Goal: Task Accomplishment & Management: Manage account settings

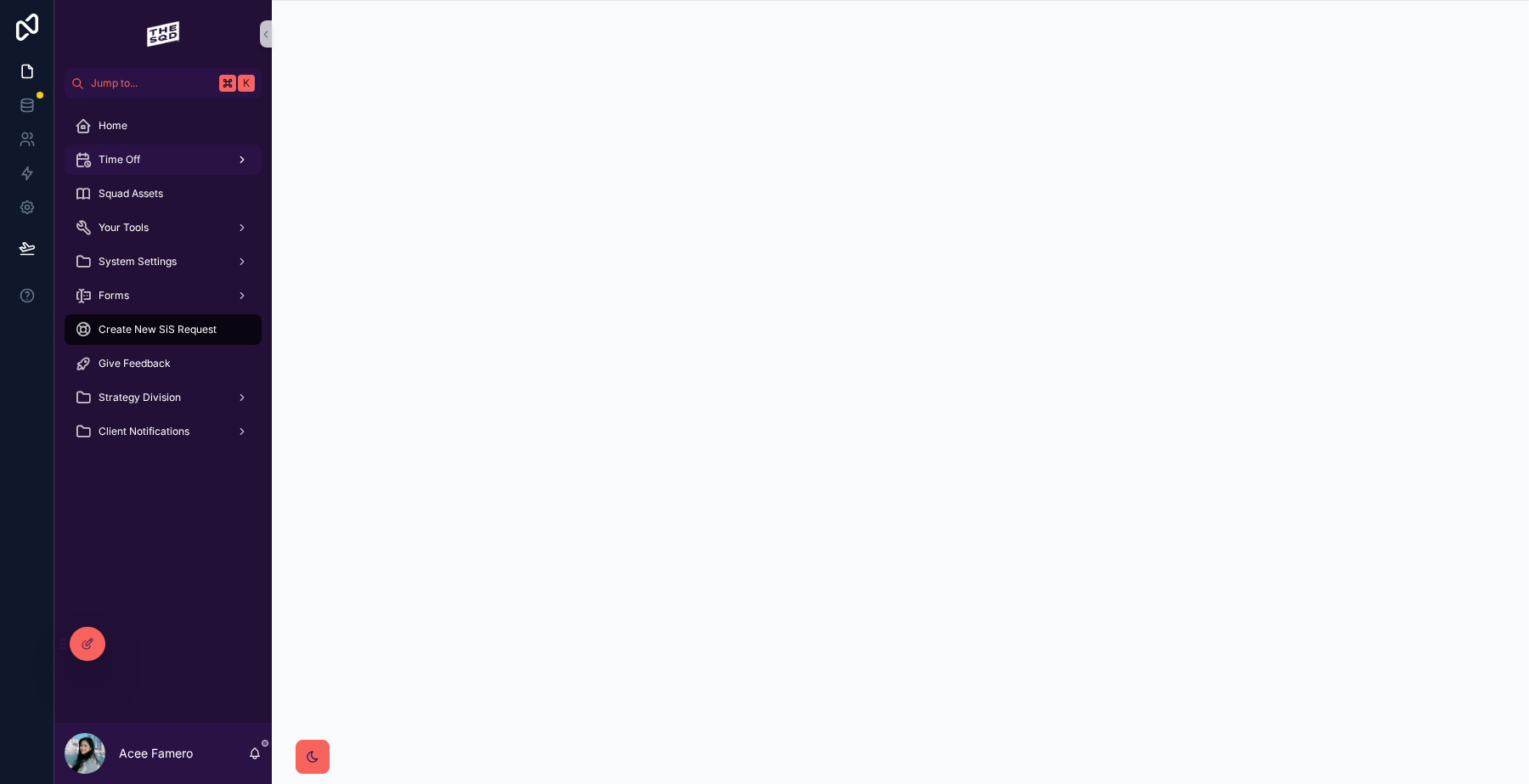
click at [125, 167] on div "Time Off" at bounding box center [163, 159] width 177 height 27
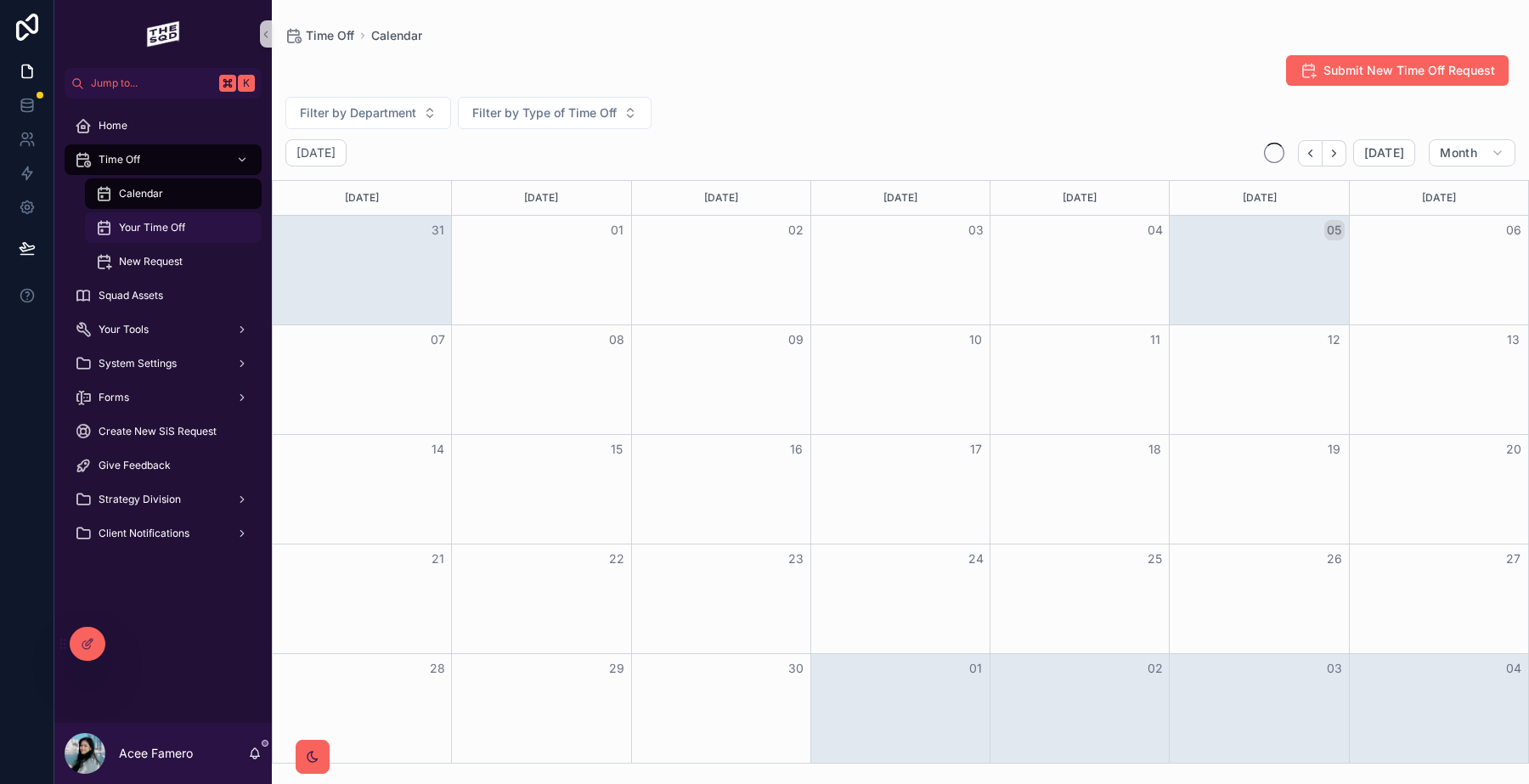
click at [134, 227] on span "Your Time Off" at bounding box center [151, 227] width 66 height 14
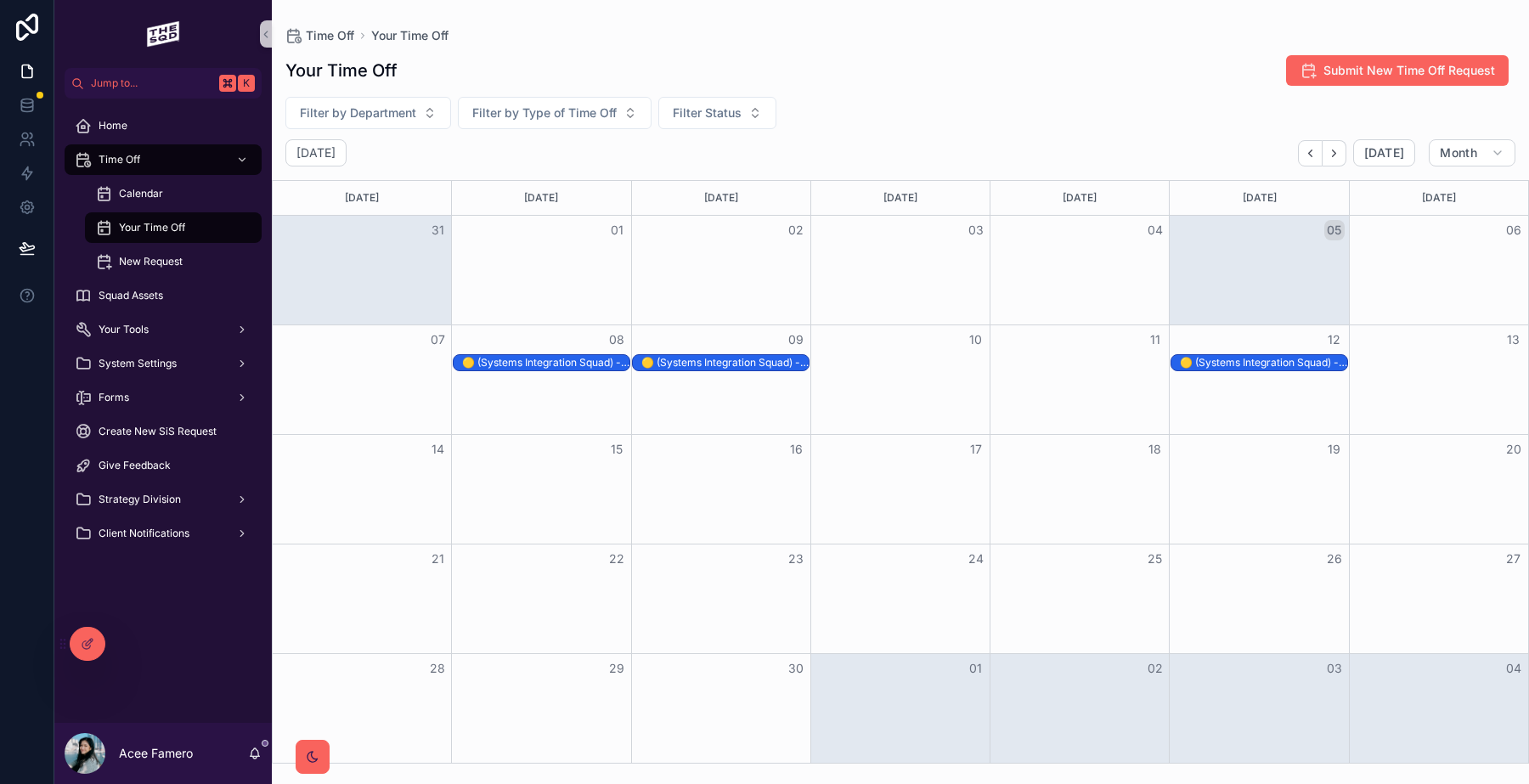
click at [502, 360] on div "🟡 (Systems Integration Squad) - Acee Famero" at bounding box center [545, 362] width 167 height 14
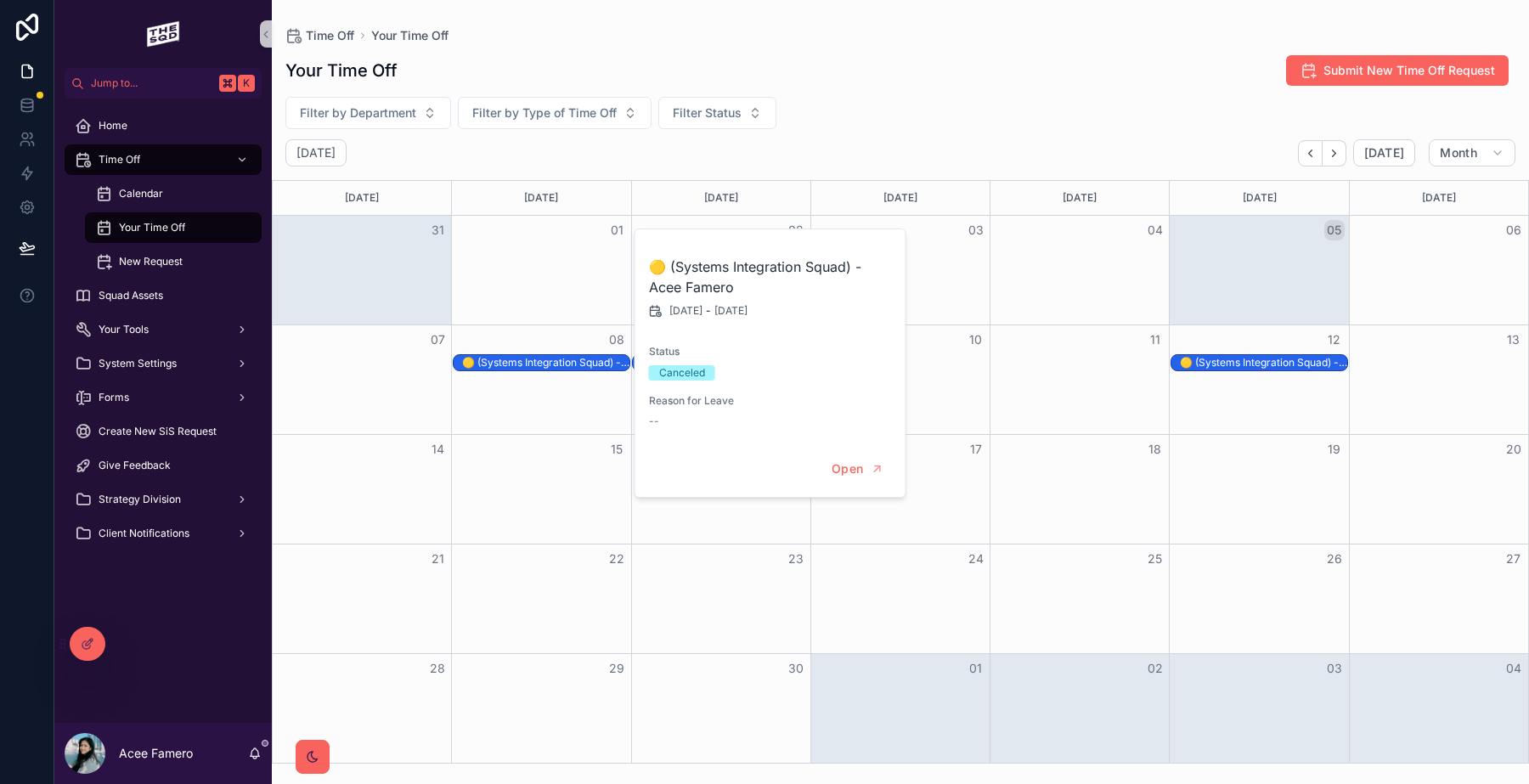
click at [1022, 91] on div "Your Time Off Submit New Time Off Request Filter by Department Filter by Type o…" at bounding box center [900, 404] width 1257 height 719
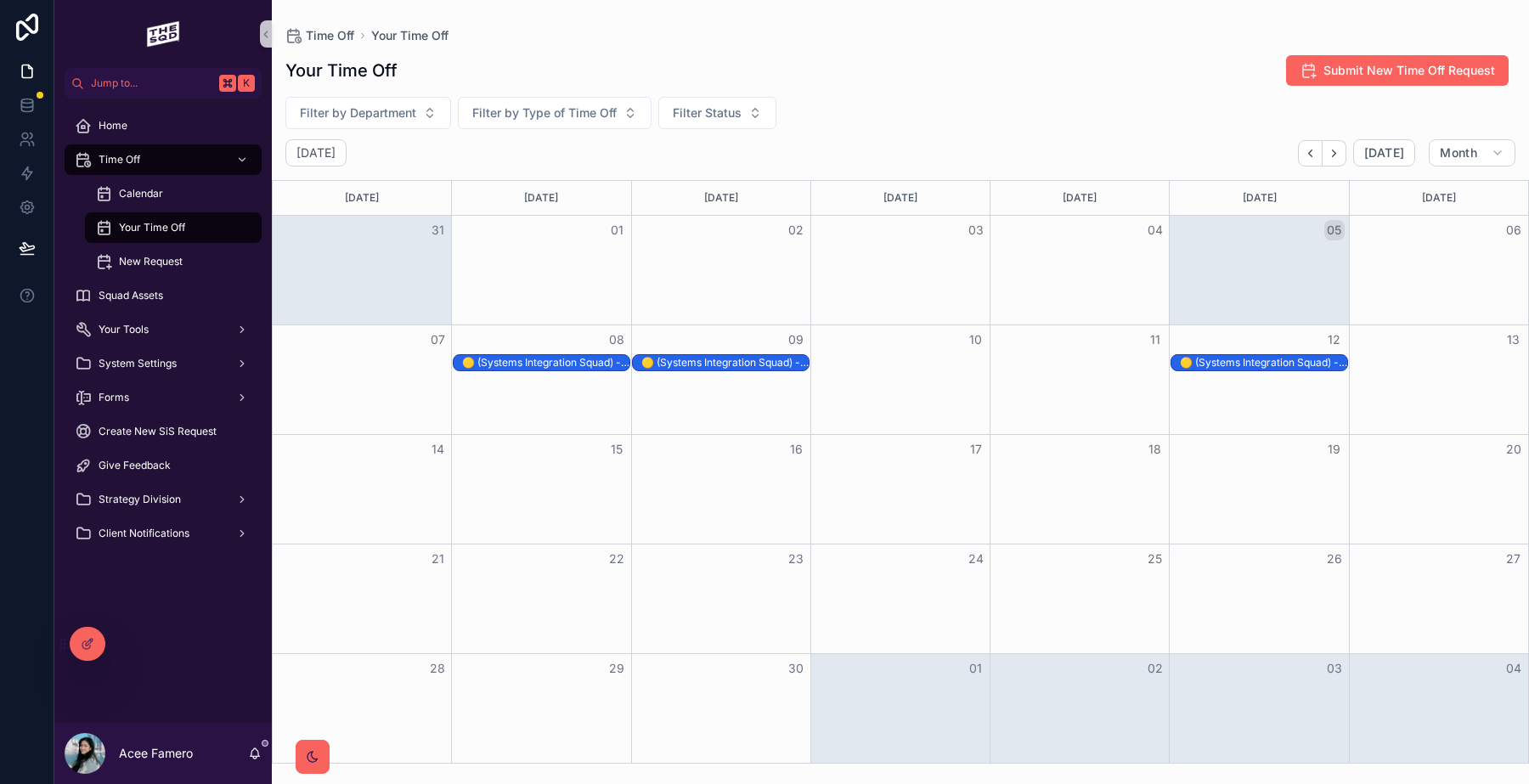
click at [1192, 360] on div "🟡 (Systems Integration Squad) - Acee Famero" at bounding box center [1264, 362] width 167 height 14
click at [771, 358] on div "🟡 (Systems Integration Squad) - Acee Famero" at bounding box center [725, 362] width 167 height 14
click at [1336, 153] on icon "Next" at bounding box center [1334, 152] width 4 height 6
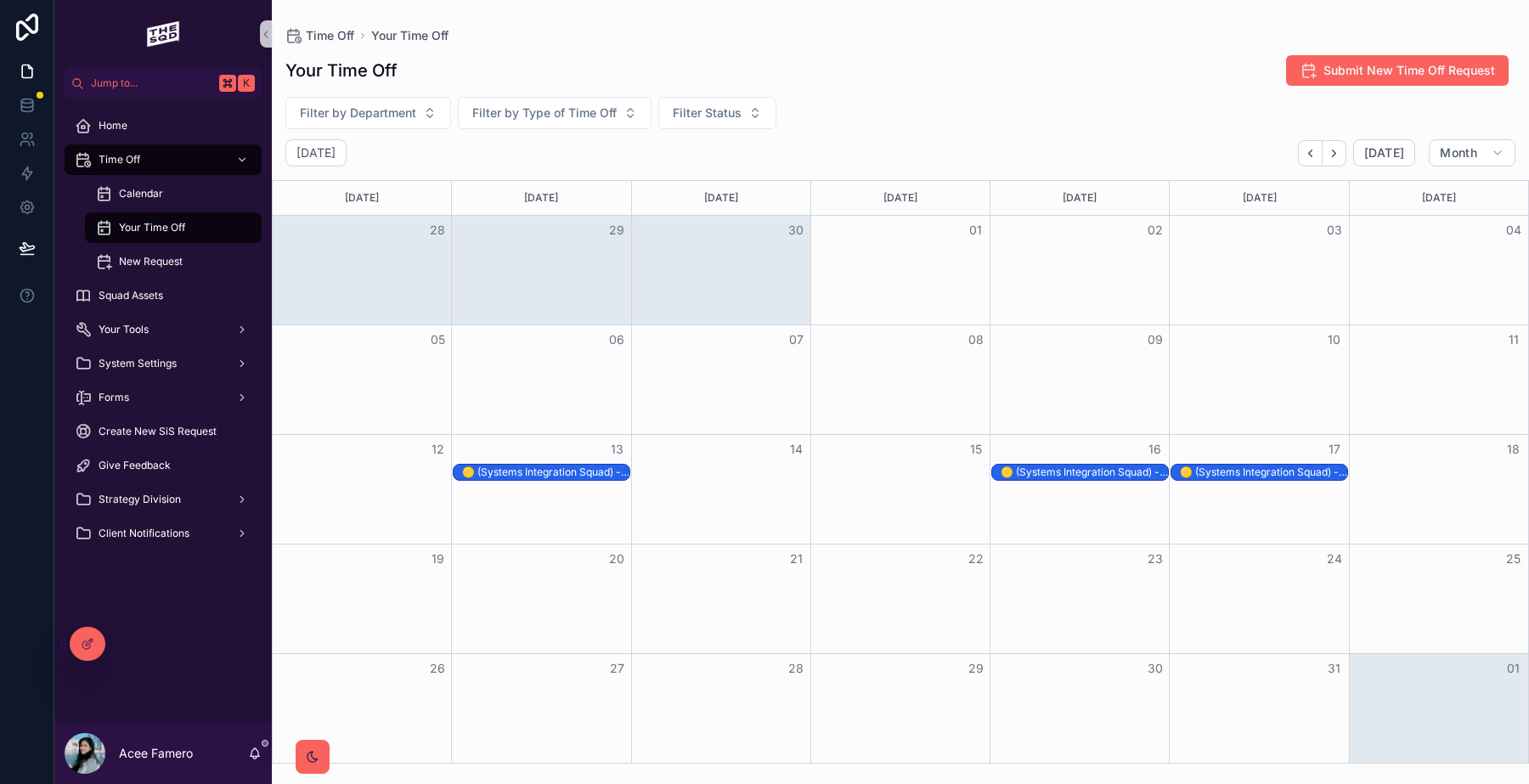
click at [1068, 476] on div "🟡 (Systems Integration Squad) - Acee Famero (Partial Day)" at bounding box center [1084, 472] width 167 height 14
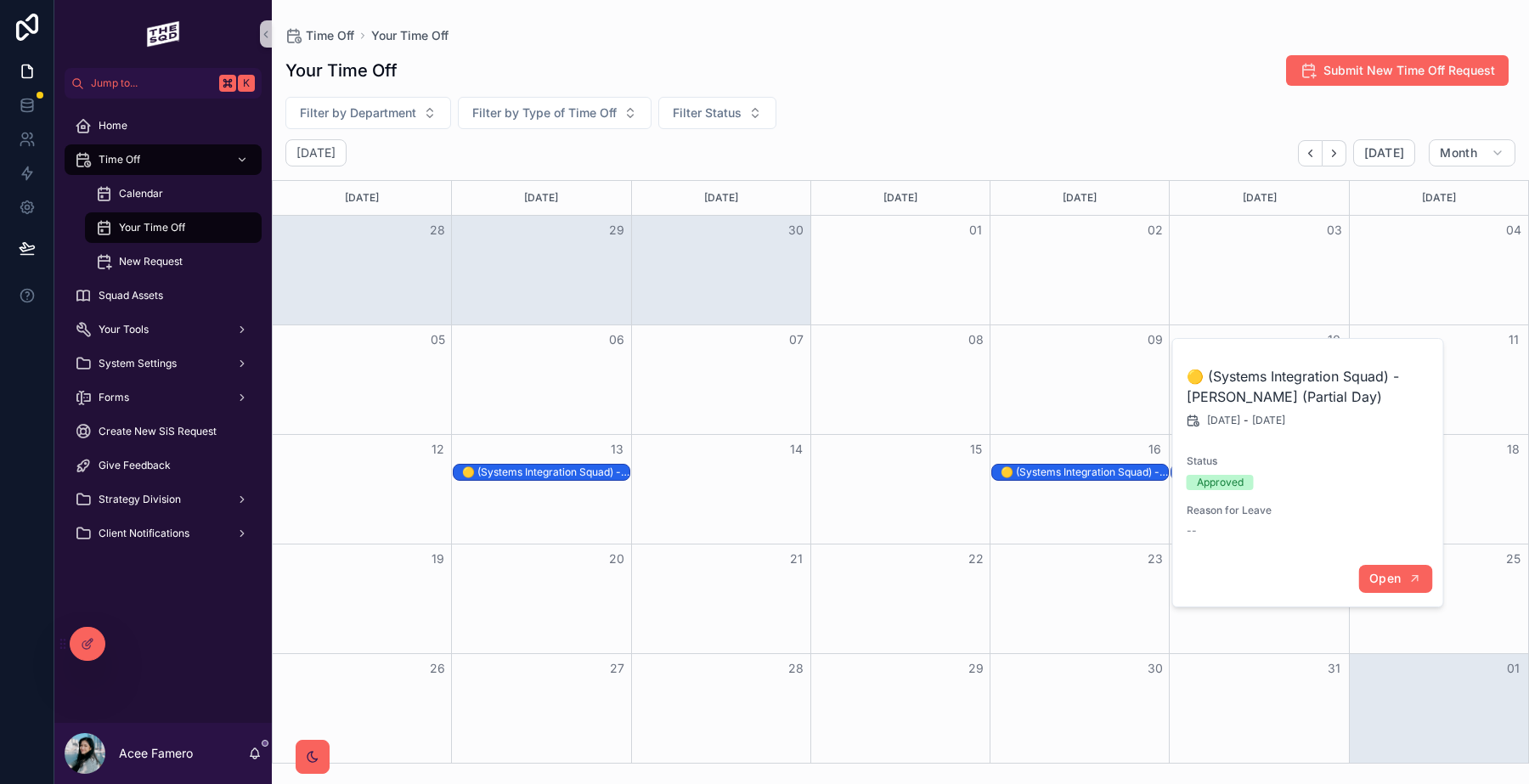
click at [1378, 578] on span "Open" at bounding box center [1385, 578] width 32 height 15
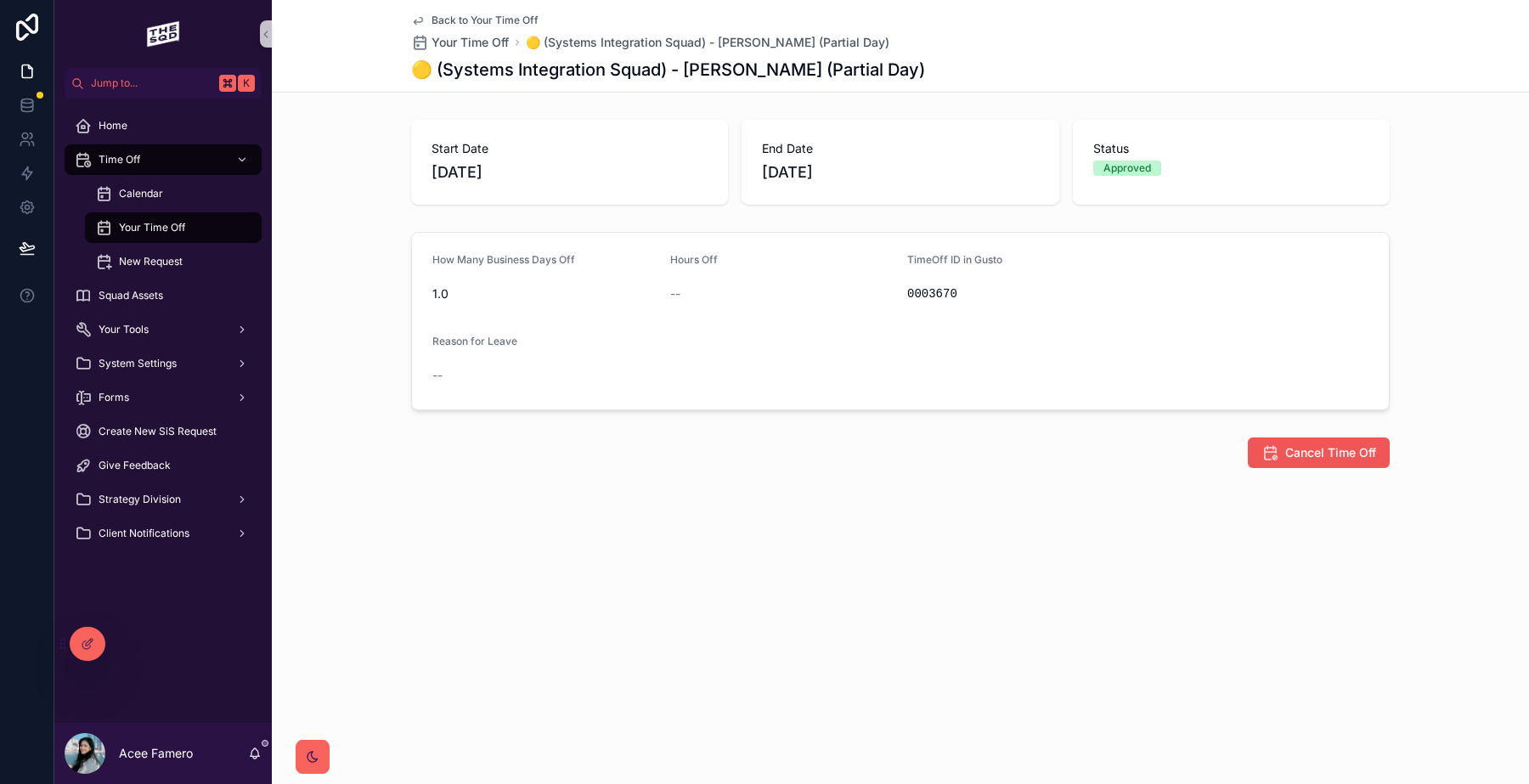
click at [1346, 466] on button "Cancel Time Off" at bounding box center [1319, 452] width 142 height 31
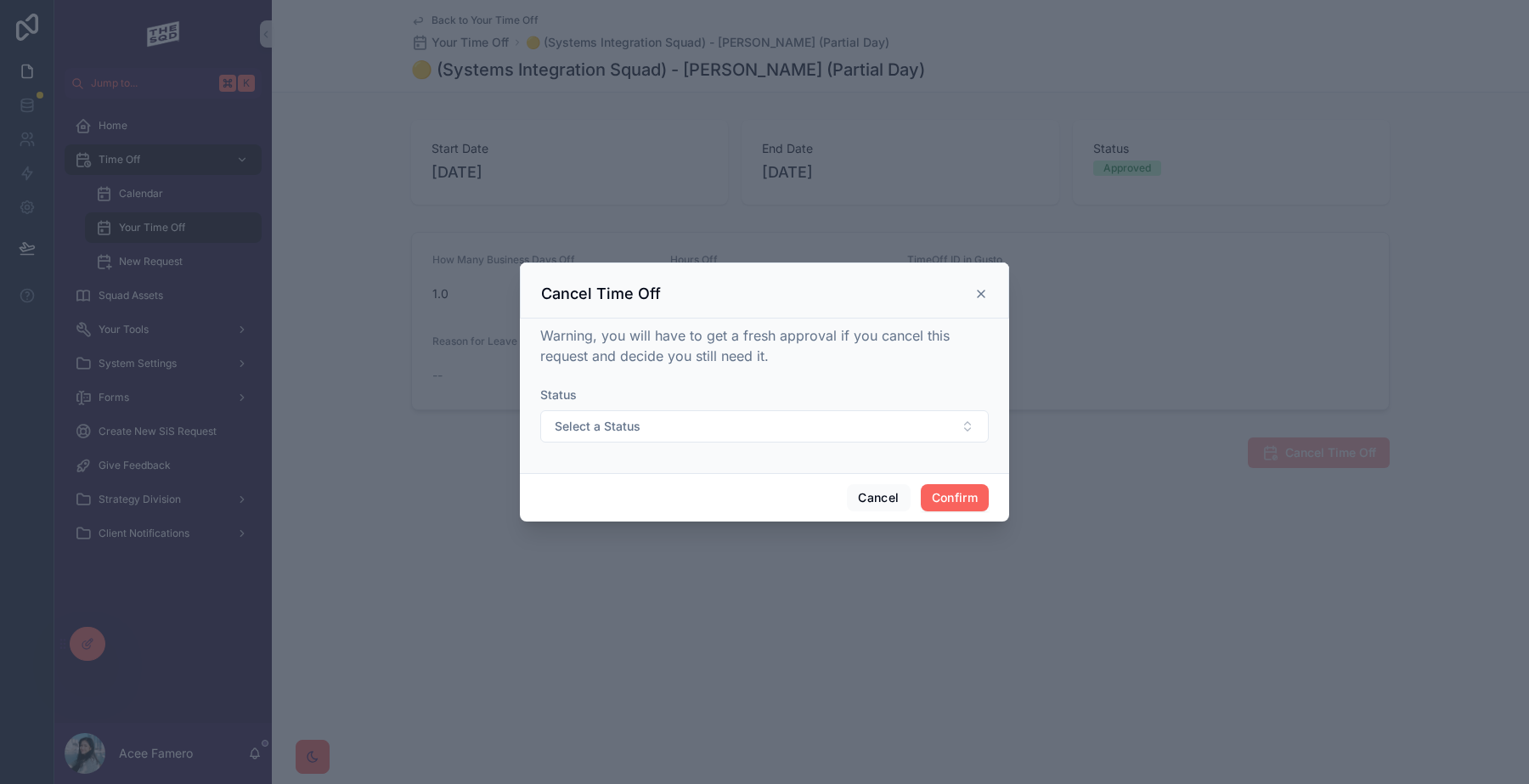
click at [919, 444] on form "Status Select a Status" at bounding box center [765, 423] width 449 height 73
click at [924, 431] on button "Select a Status" at bounding box center [765, 425] width 449 height 32
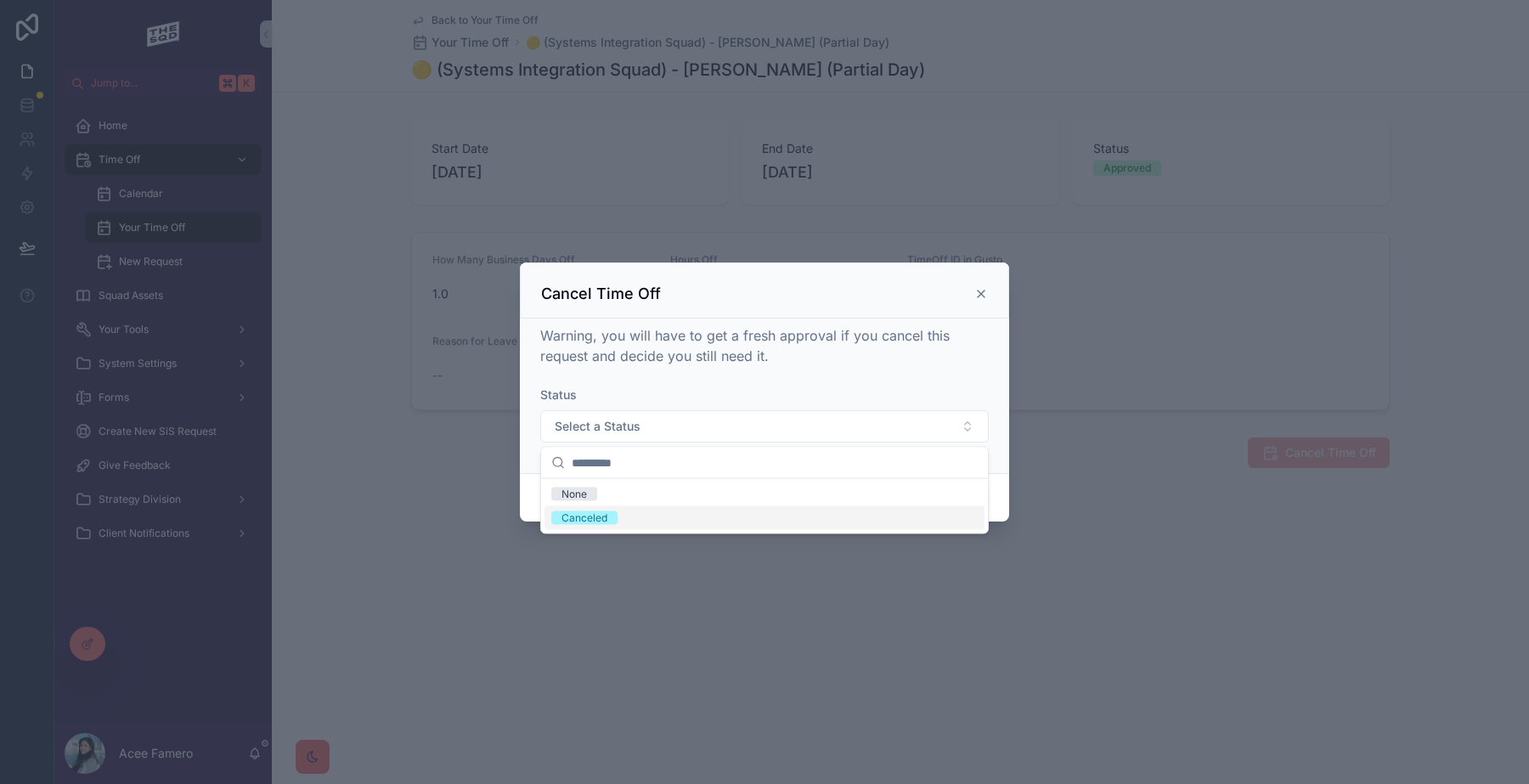
click at [917, 514] on div "Canceled" at bounding box center [764, 518] width 440 height 24
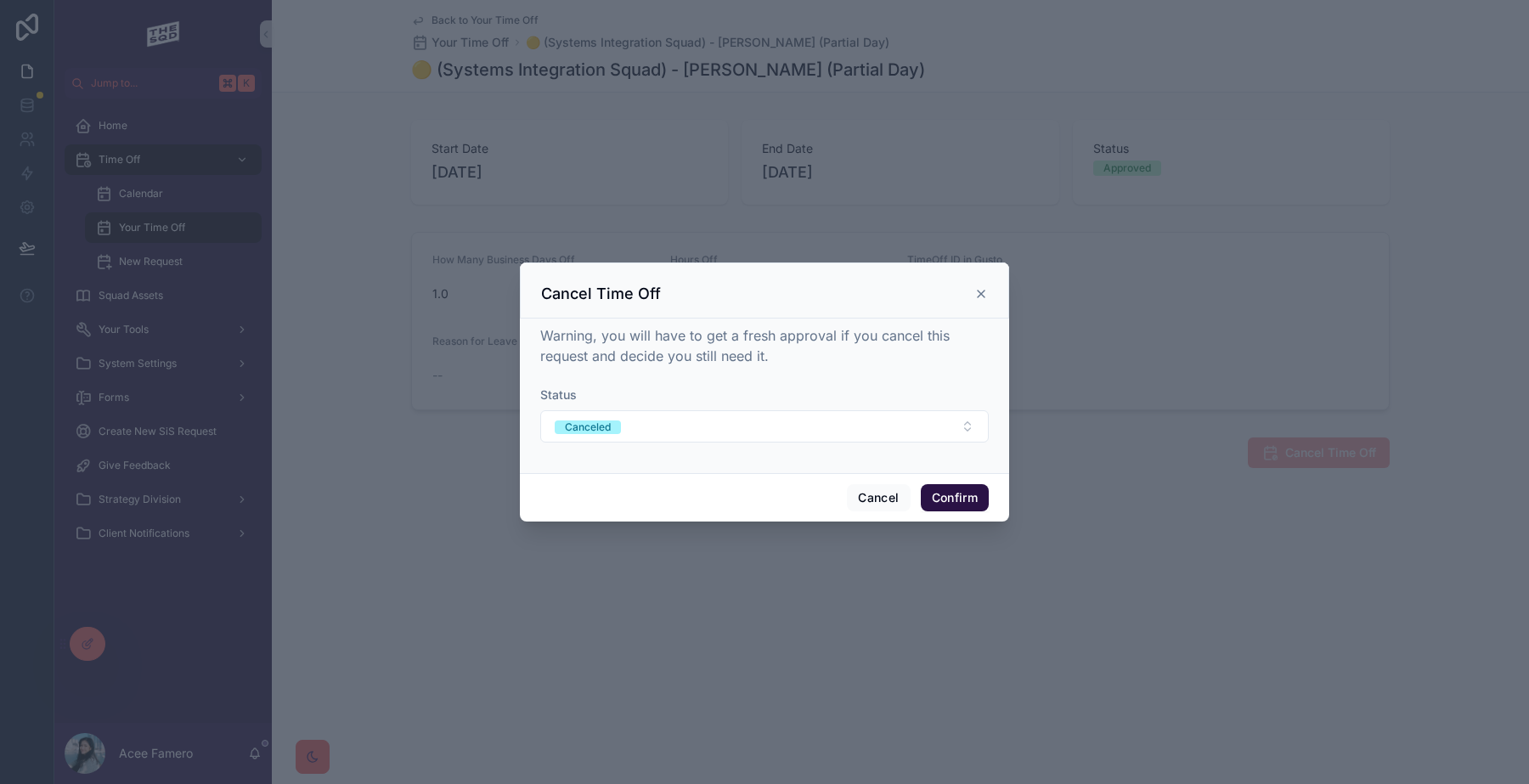
click at [937, 492] on button "Confirm" at bounding box center [954, 497] width 68 height 27
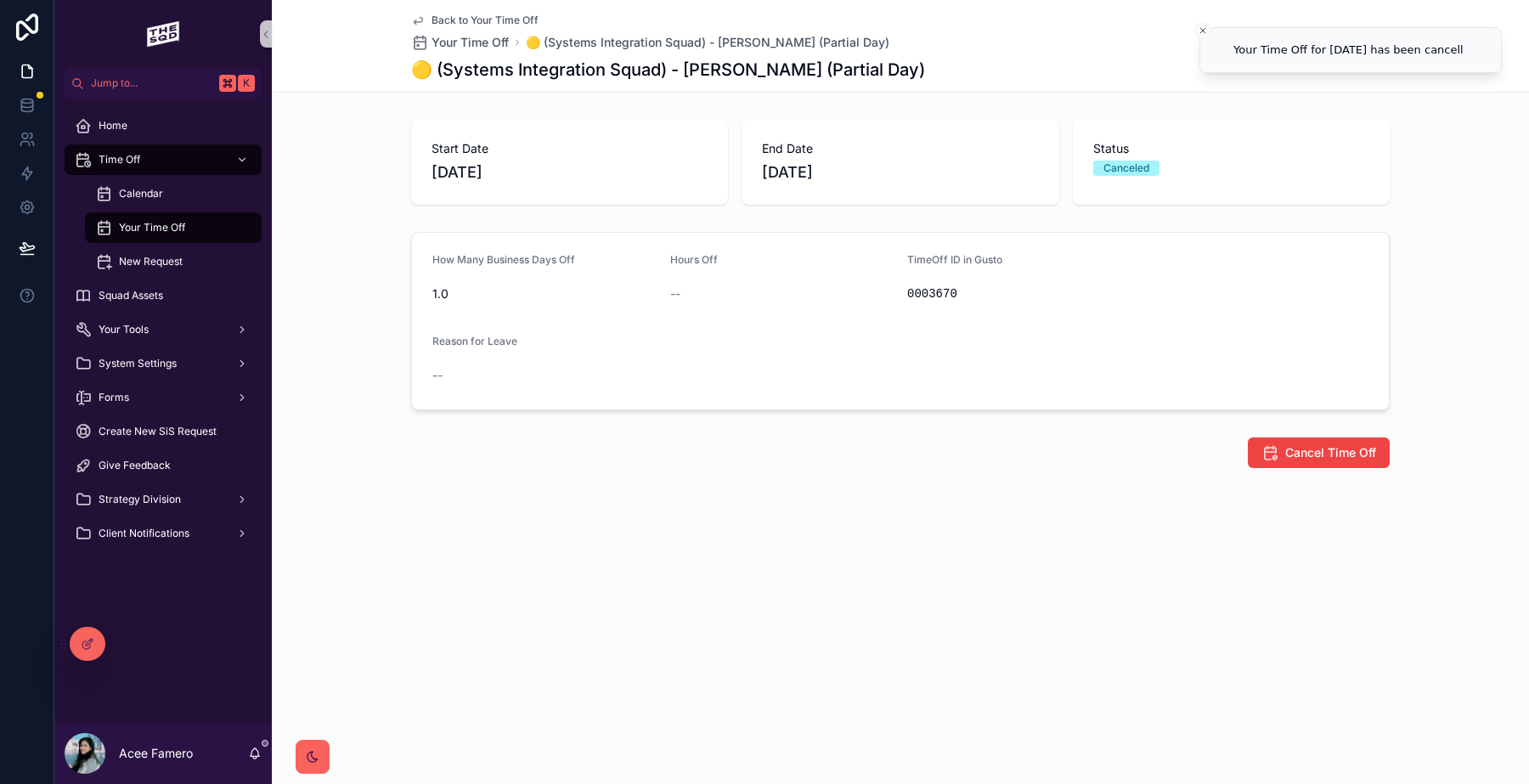
click at [498, 17] on span "Back to Your Time Off" at bounding box center [484, 20] width 107 height 14
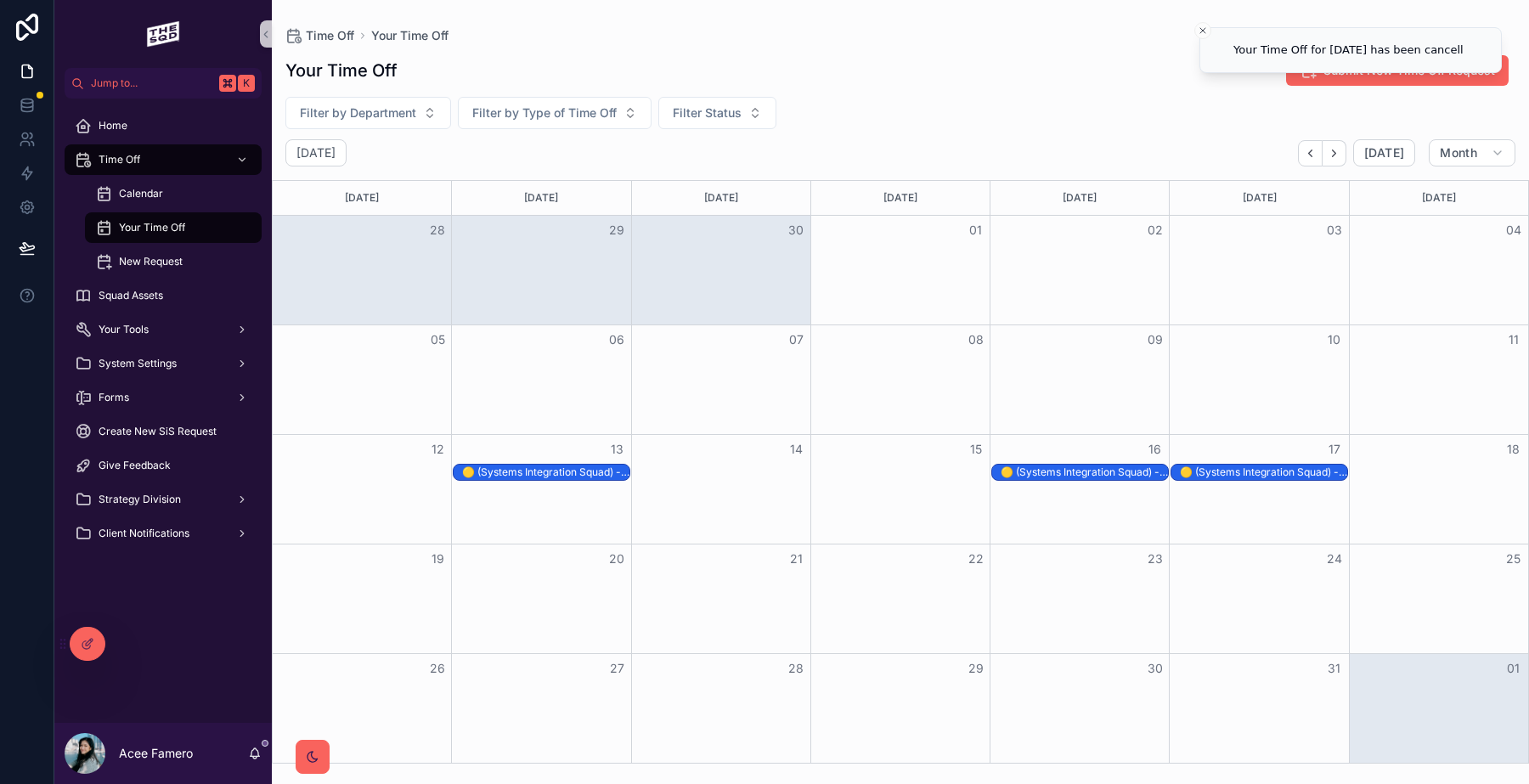
click at [1270, 472] on div "🟡 (Systems Integration Squad) - Acee Famero" at bounding box center [1264, 472] width 167 height 14
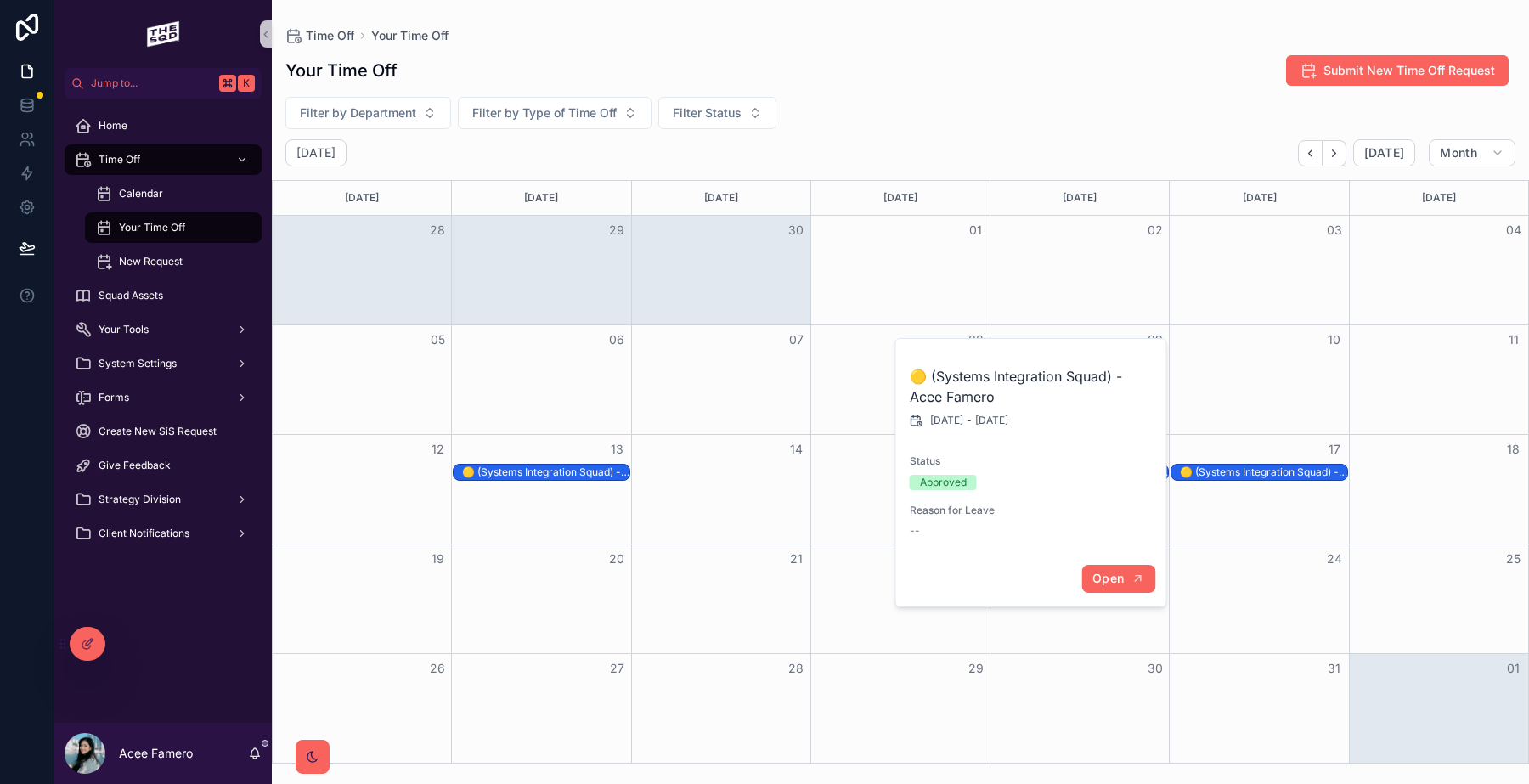
click at [1116, 582] on span "Open" at bounding box center [1108, 578] width 32 height 15
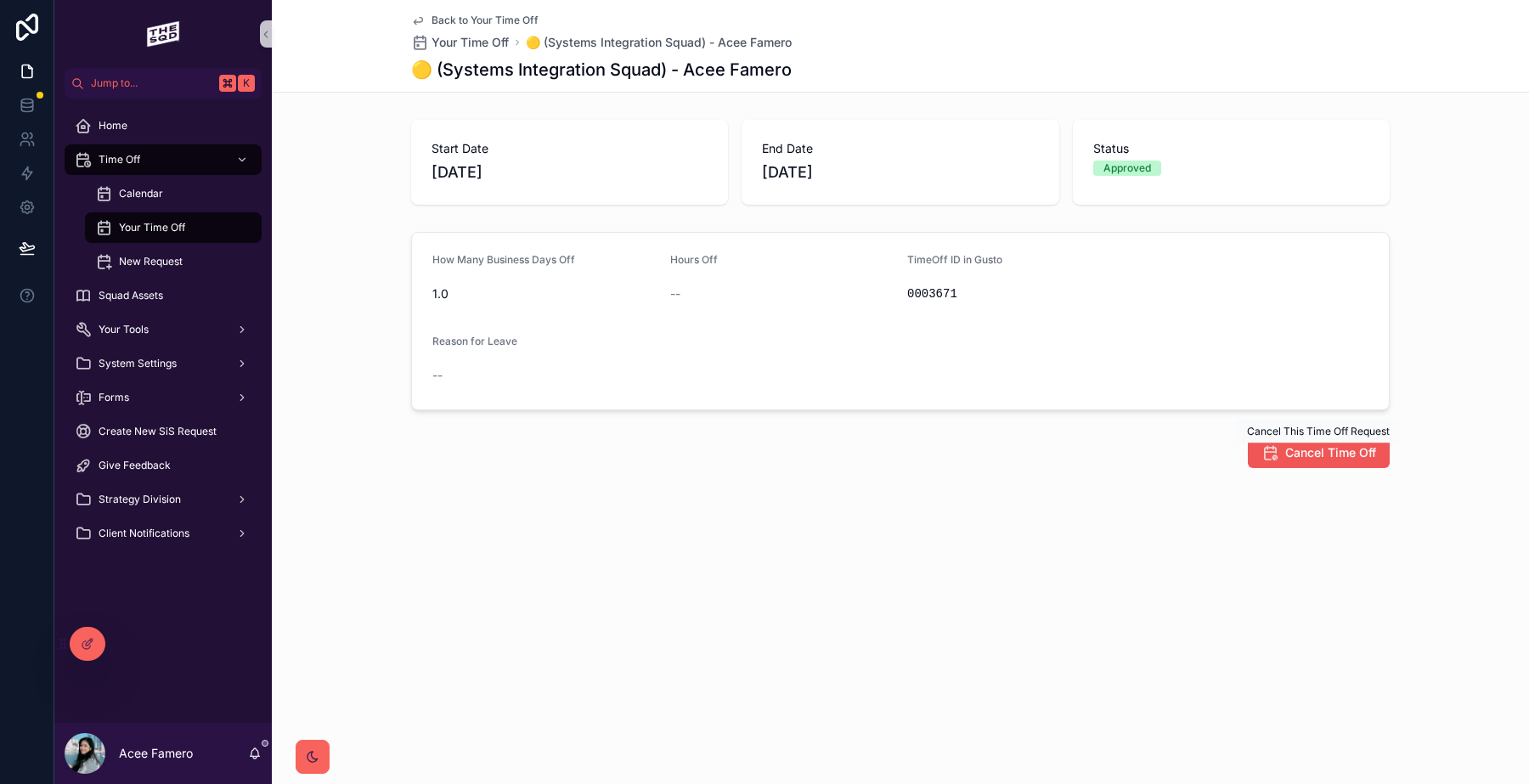
click at [1283, 460] on button "Cancel Time Off" at bounding box center [1319, 452] width 142 height 31
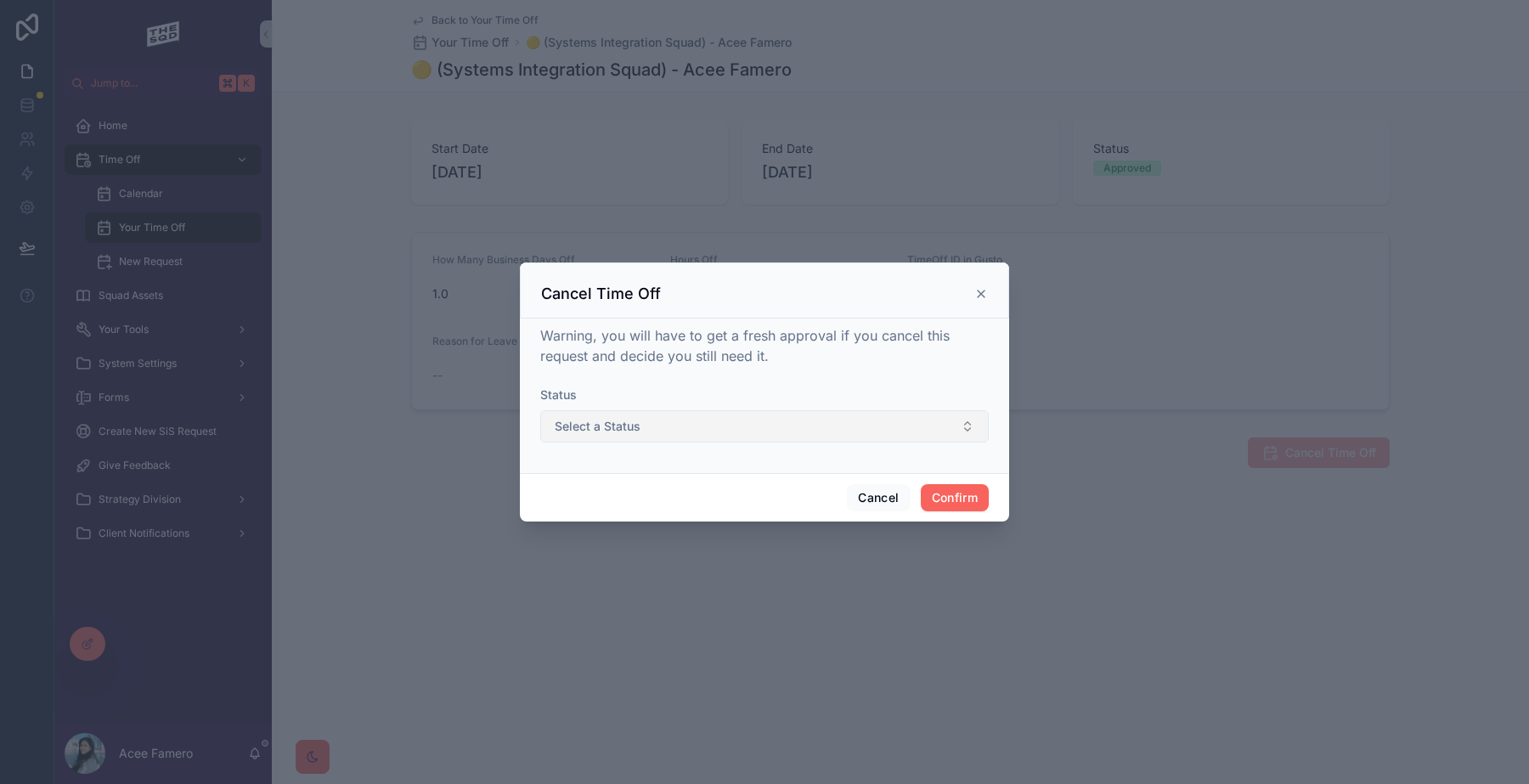
click at [918, 429] on button "Select a Status" at bounding box center [765, 425] width 449 height 32
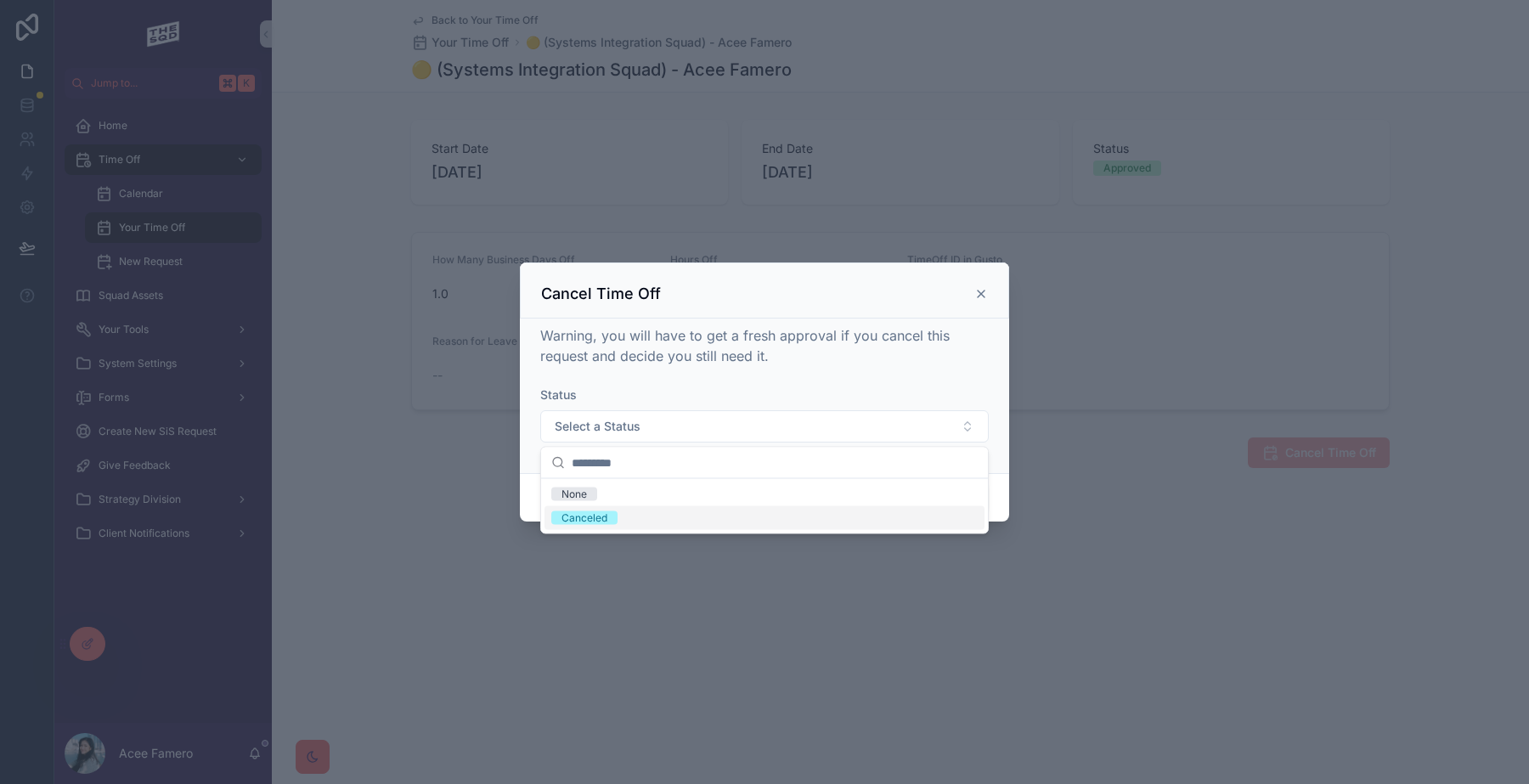
click at [886, 513] on div "Canceled" at bounding box center [764, 518] width 440 height 24
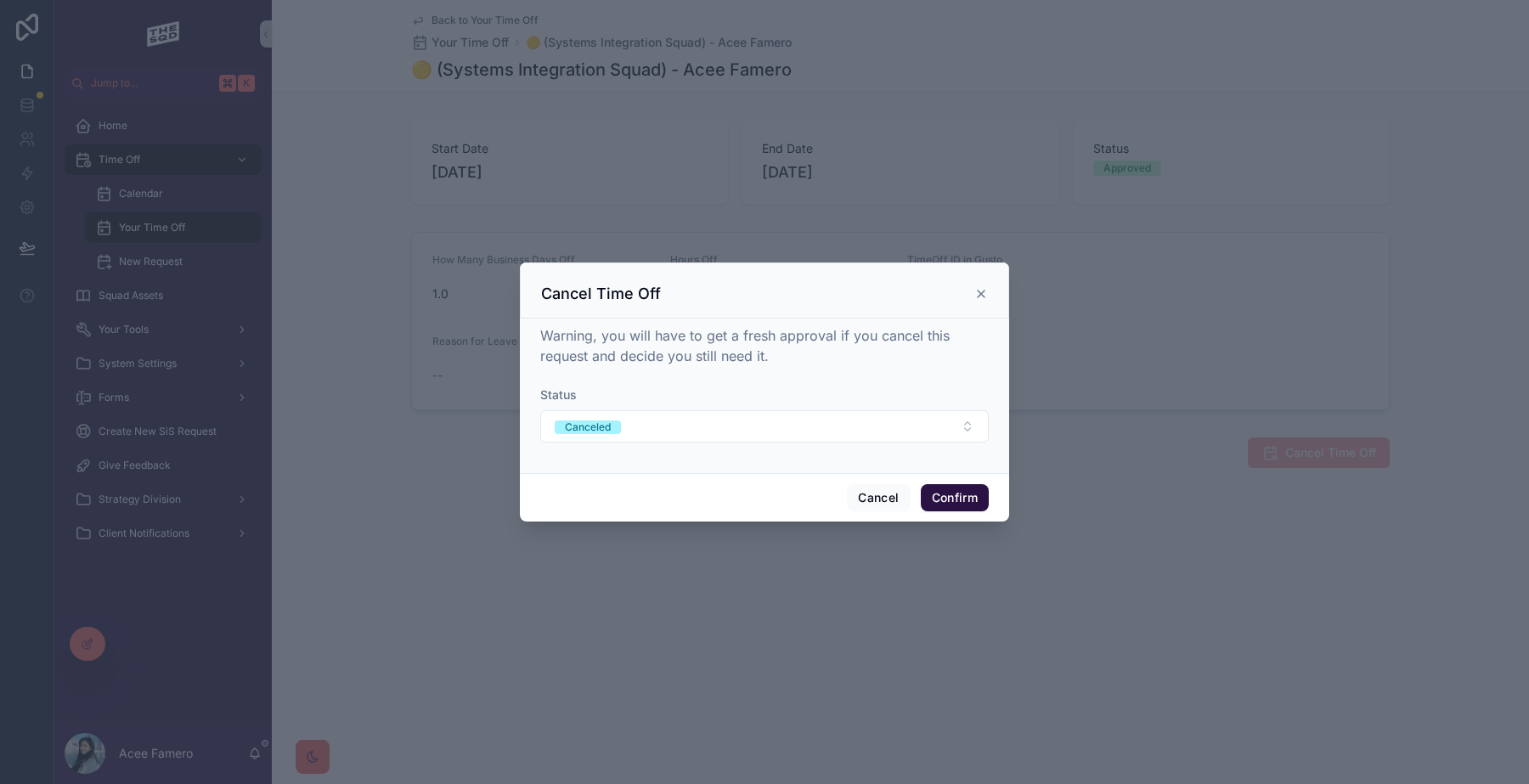
click at [940, 502] on button "Confirm" at bounding box center [954, 497] width 68 height 27
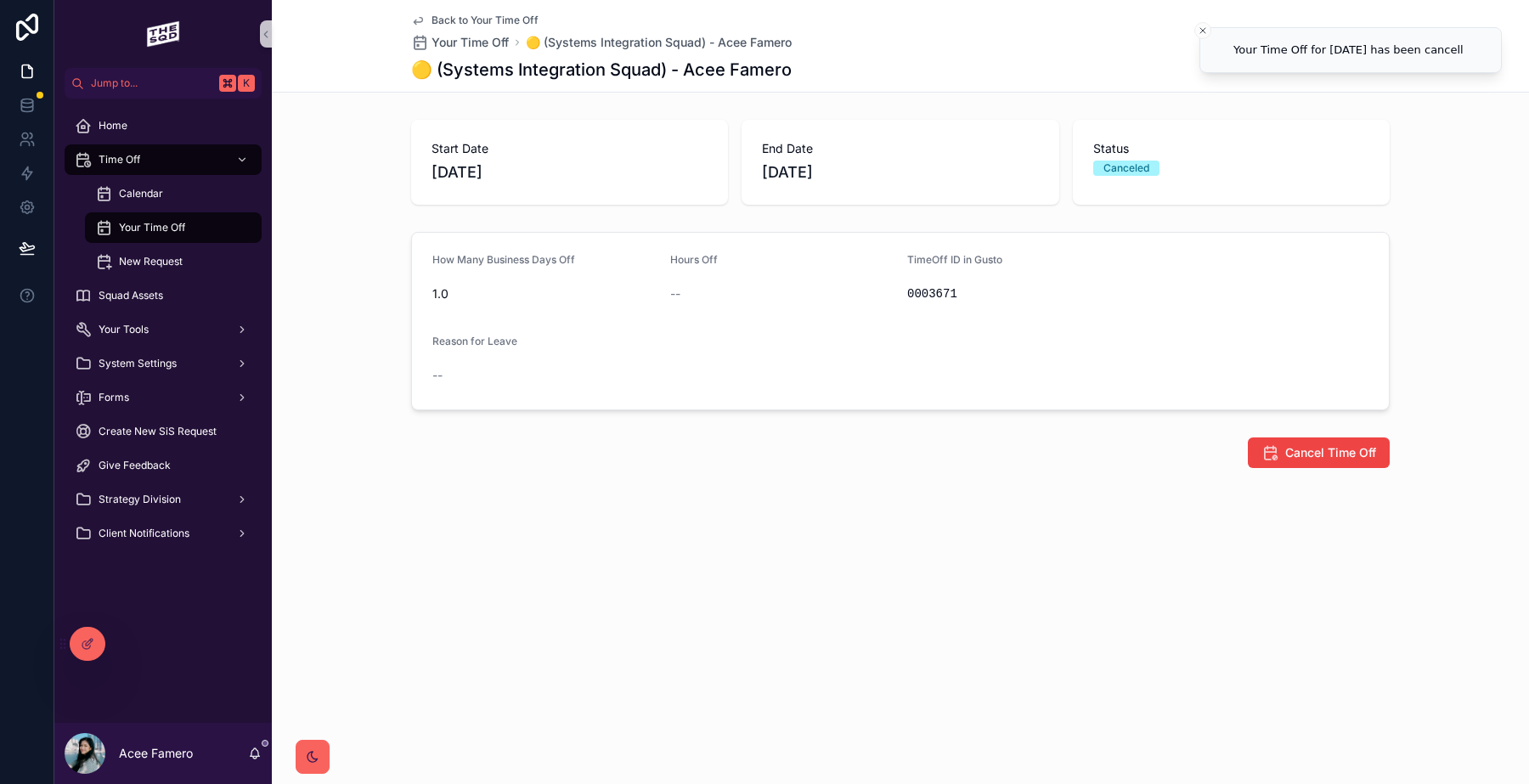
click at [478, 10] on div "Back to Your Time Off Your Time Off 🟡 (Systems Integration Squad) - Acee Famero…" at bounding box center [899, 45] width 978 height 92
click at [478, 15] on span "Back to Your Time Off" at bounding box center [484, 20] width 107 height 14
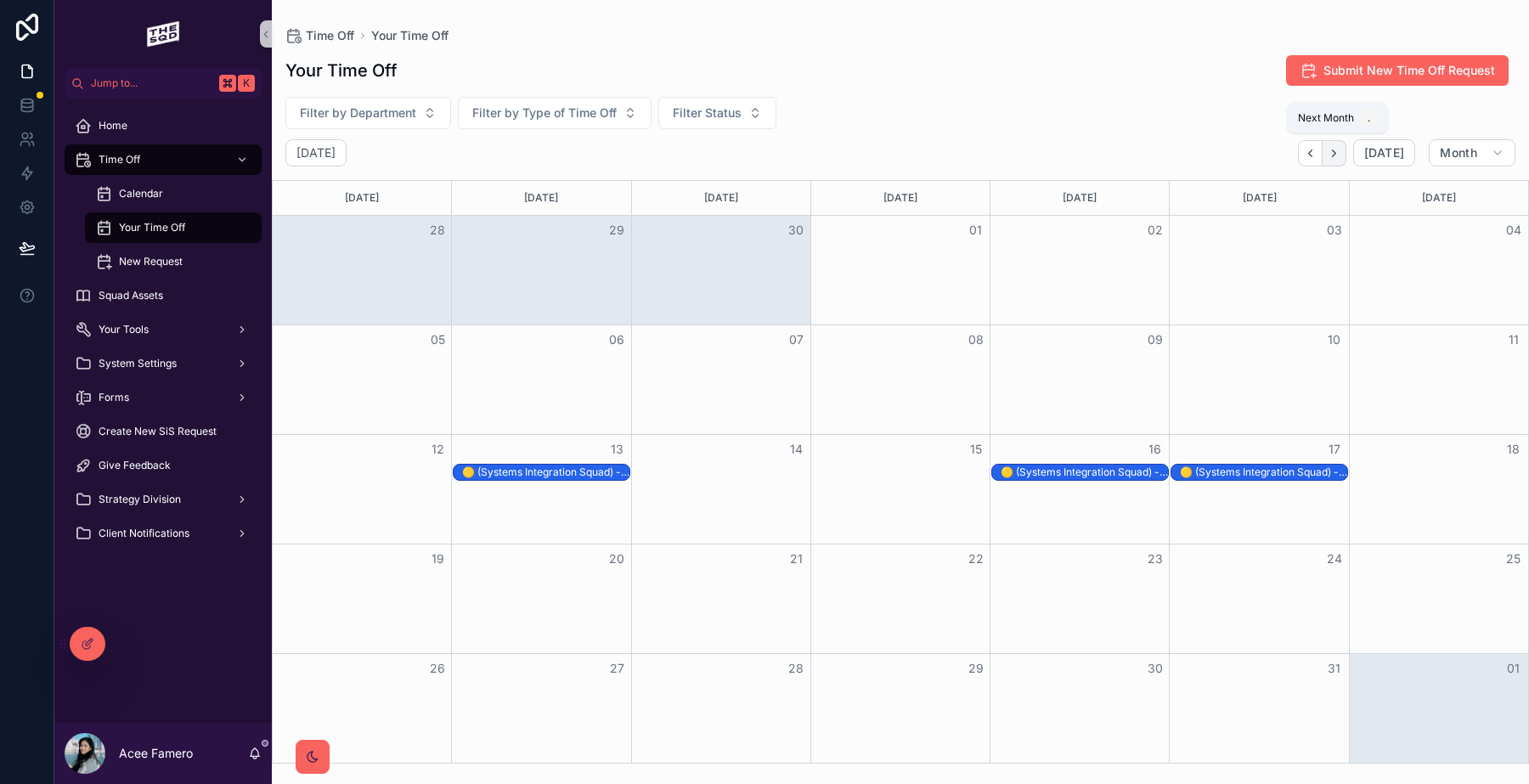
click at [1341, 156] on icon "Next" at bounding box center [1334, 153] width 13 height 13
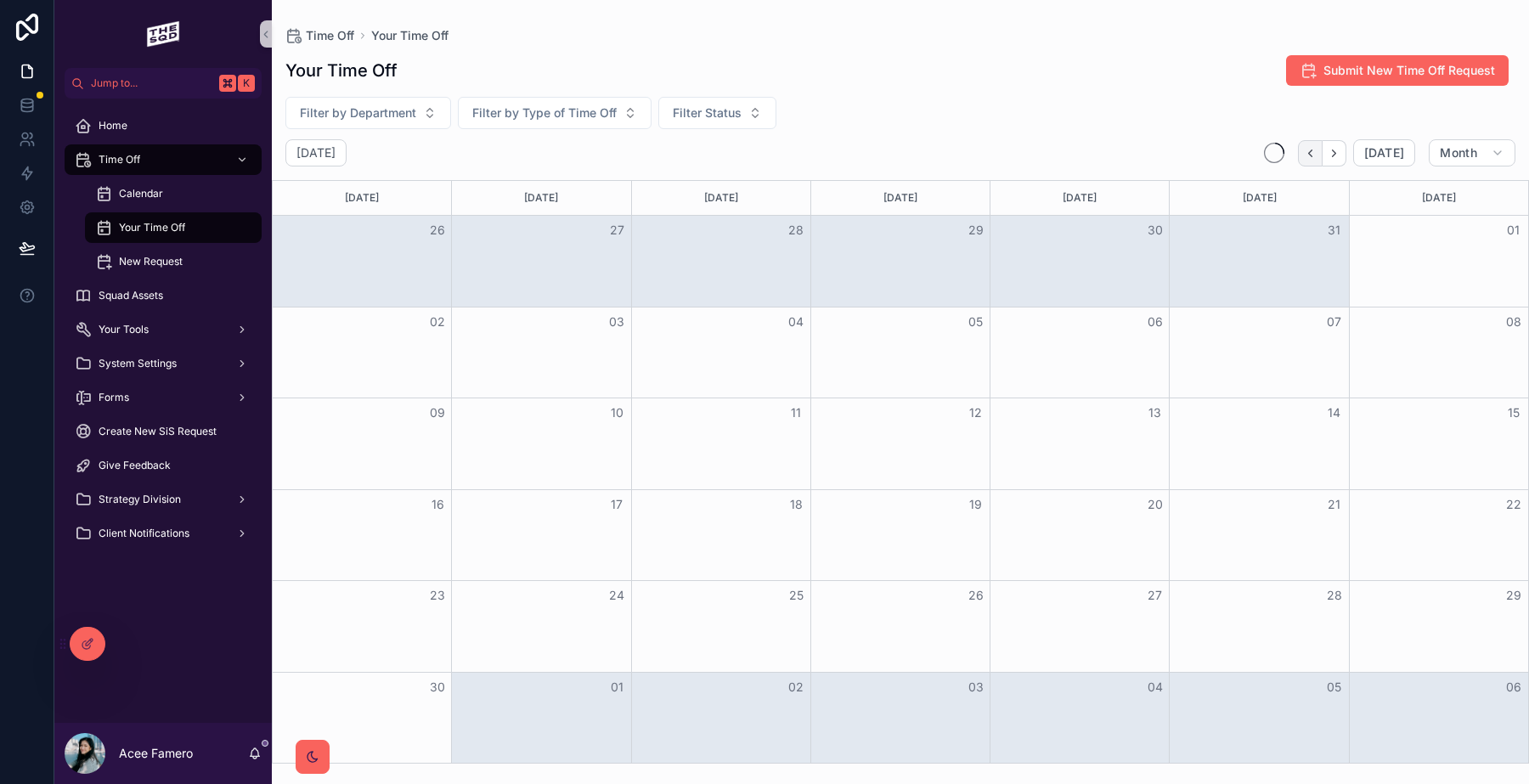
click at [1309, 145] on button "Back" at bounding box center [1310, 153] width 25 height 26
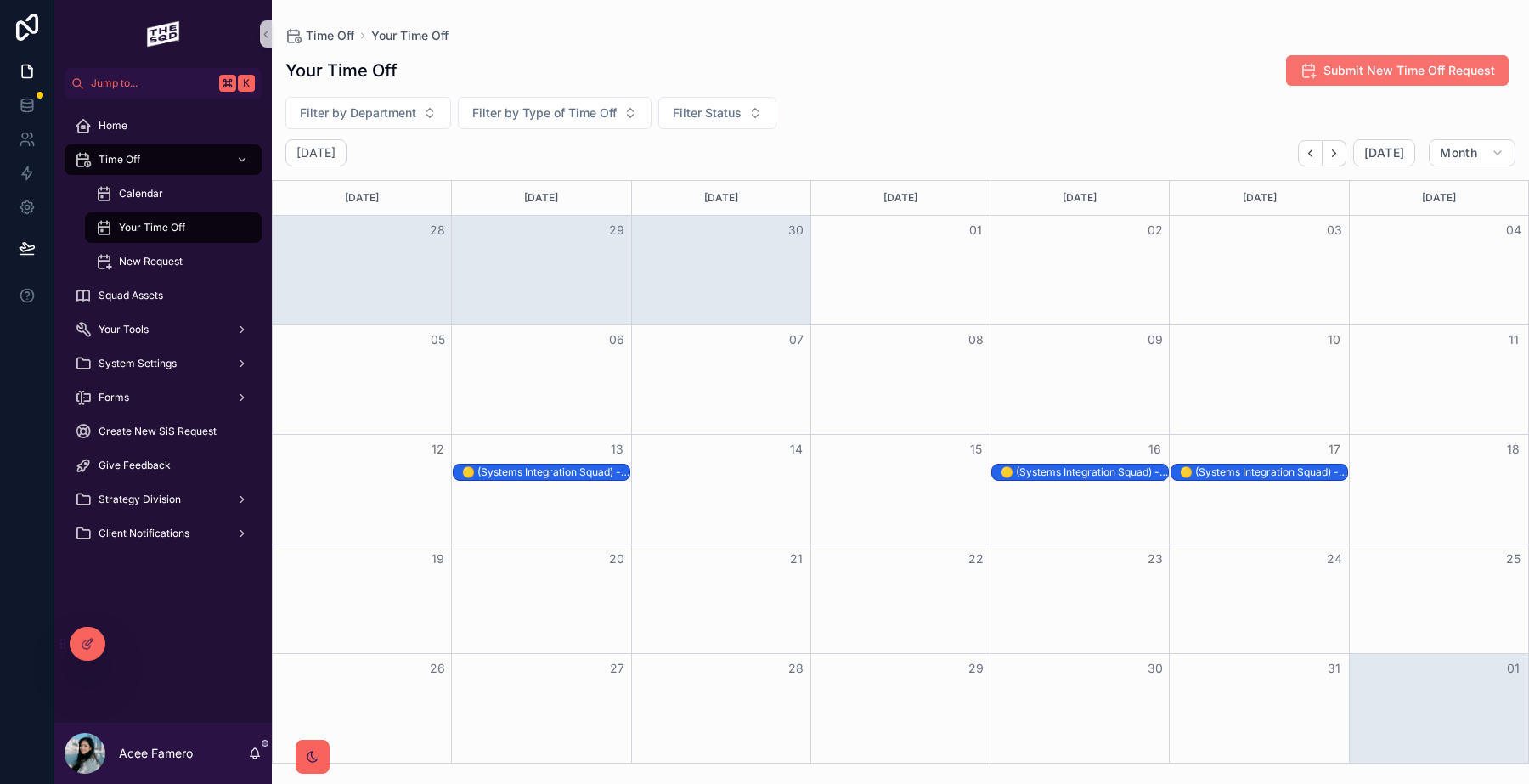
click at [1380, 66] on span "Submit New Time Off Request" at bounding box center [1408, 70] width 172 height 17
